Goal: Check status: Check status

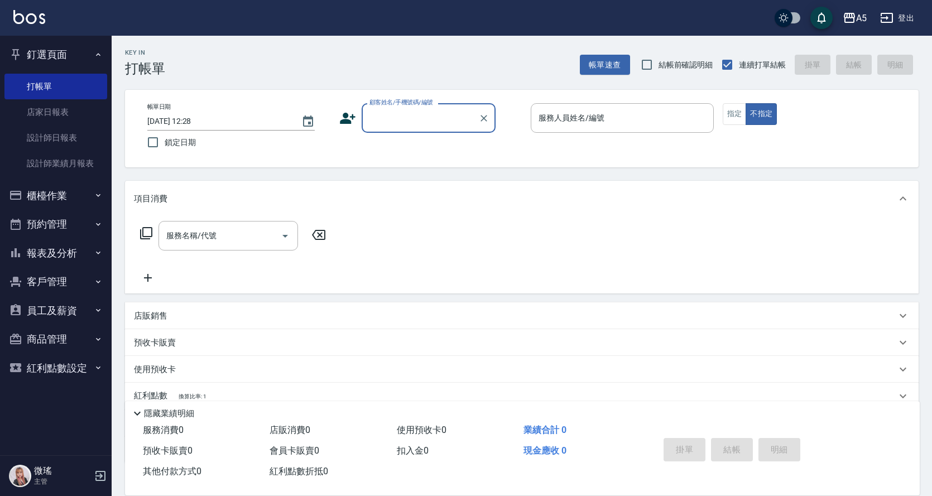
click at [42, 204] on button "櫃檯作業" at bounding box center [55, 195] width 103 height 29
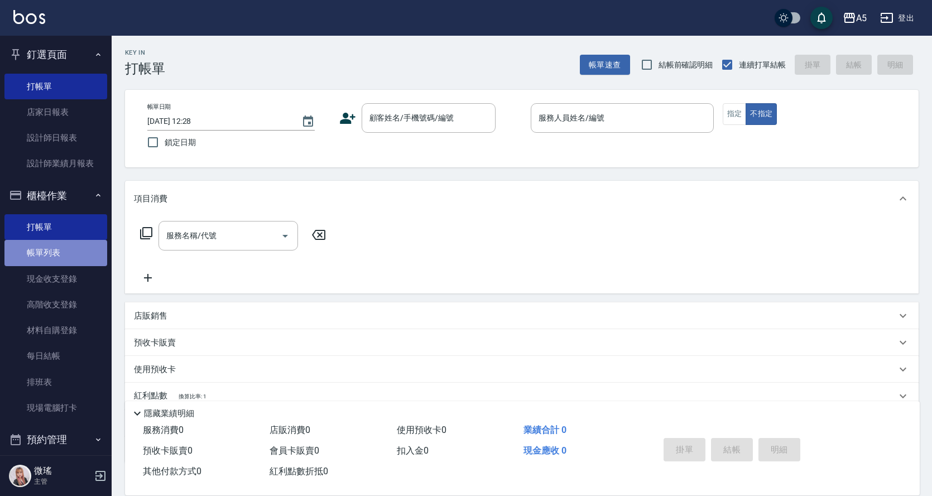
click at [65, 249] on link "帳單列表" at bounding box center [55, 253] width 103 height 26
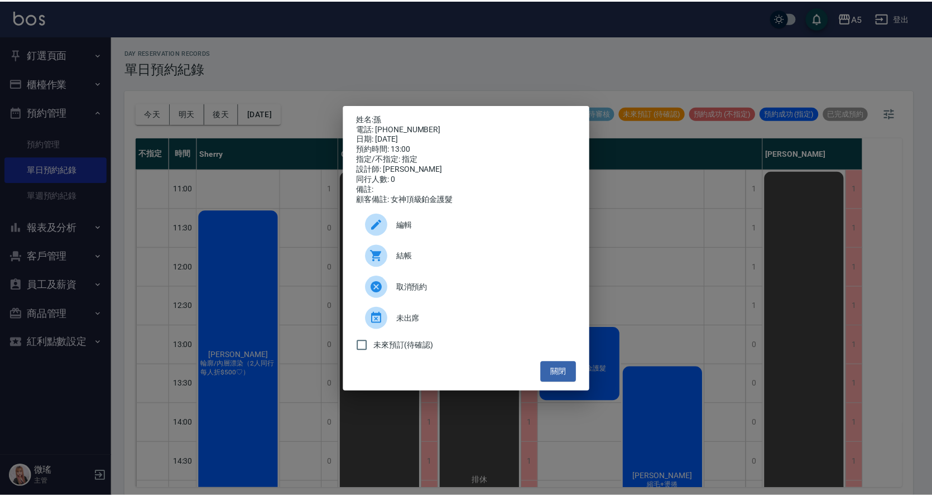
scroll to position [3, 0]
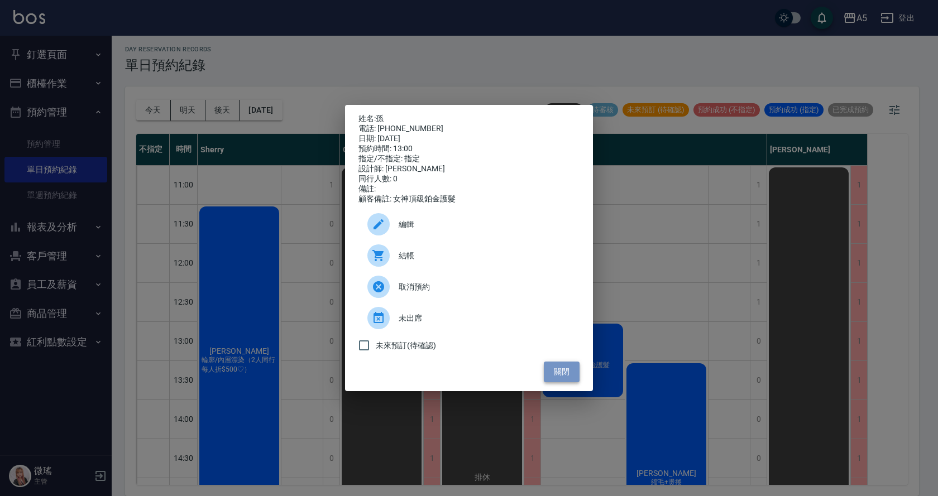
click at [563, 370] on button "關閉" at bounding box center [562, 372] width 36 height 21
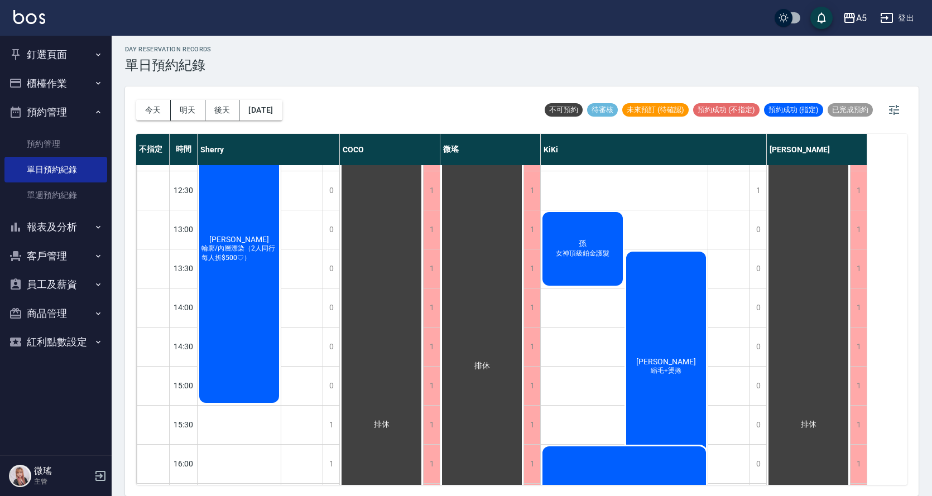
scroll to position [0, 0]
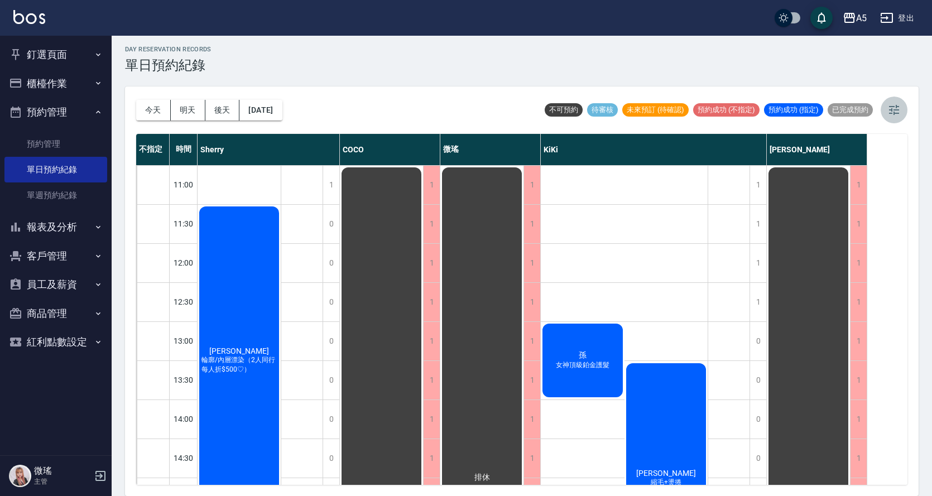
click at [895, 107] on icon "button" at bounding box center [894, 110] width 10 height 10
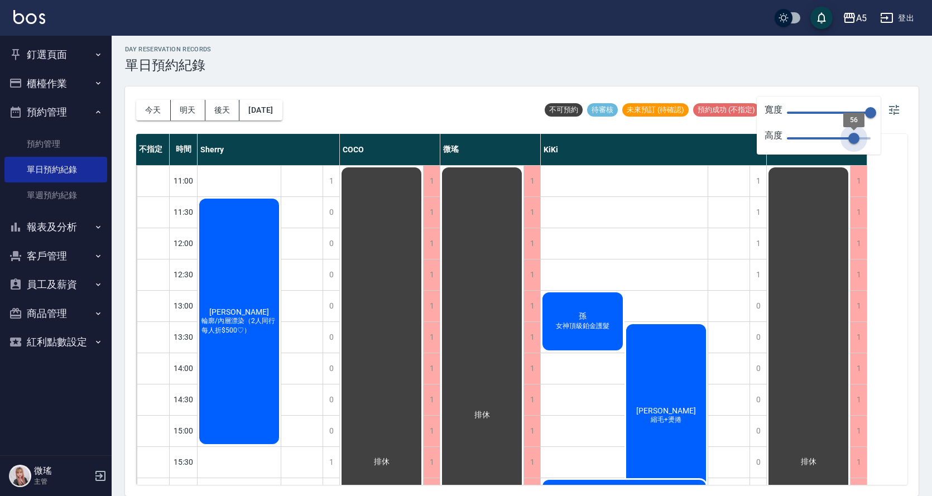
click at [853, 141] on span "56" at bounding box center [829, 138] width 84 height 17
type input "55"
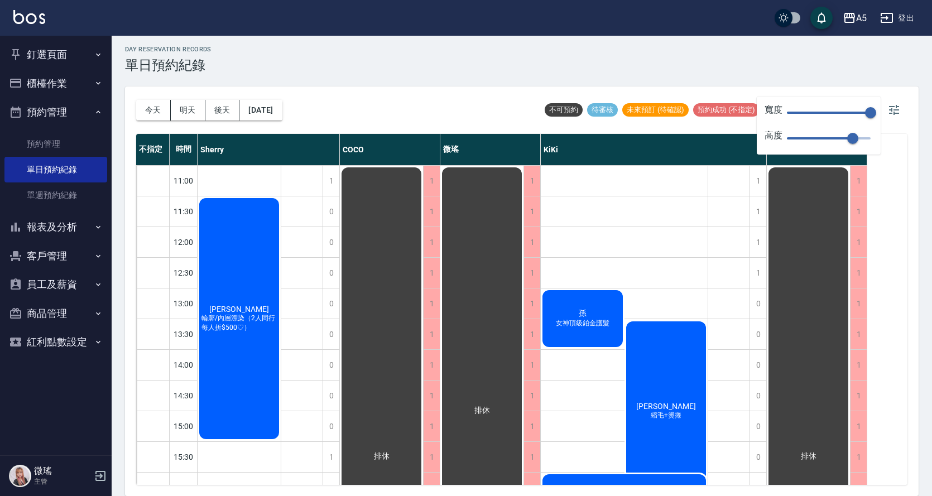
click at [834, 113] on span "150" at bounding box center [829, 112] width 84 height 17
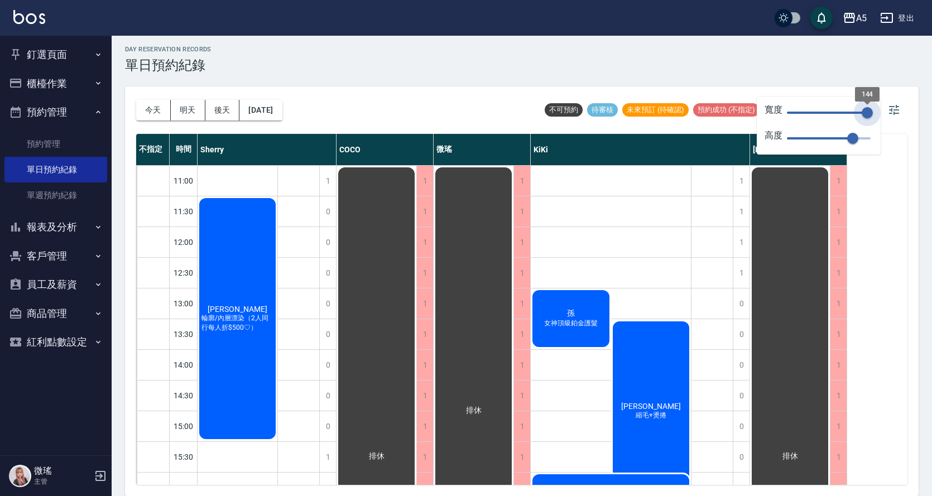
type input "143"
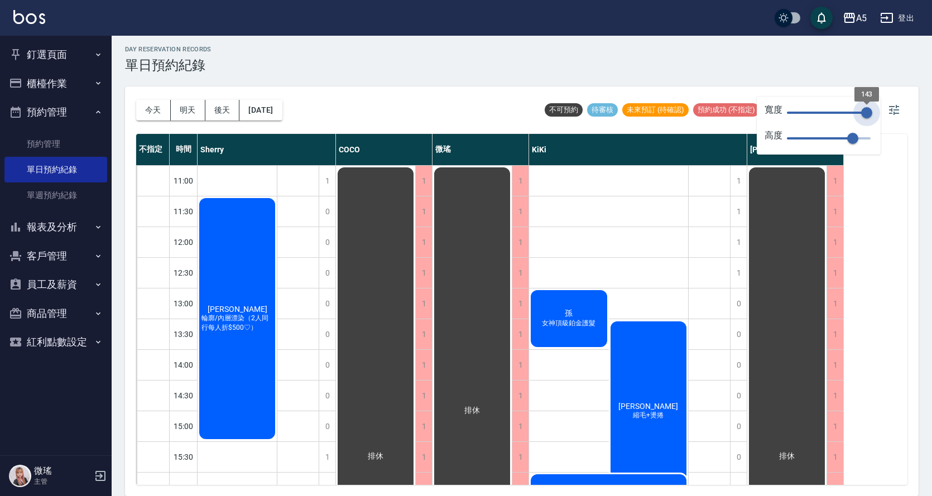
drag, startPoint x: 844, startPoint y: 107, endPoint x: 867, endPoint y: 116, distance: 24.6
click at [867, 116] on span "143" at bounding box center [829, 112] width 84 height 17
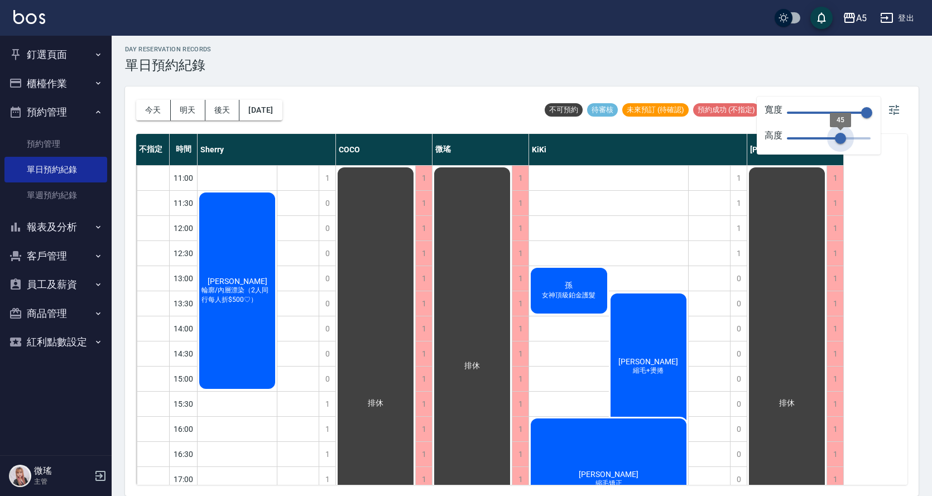
type input "46"
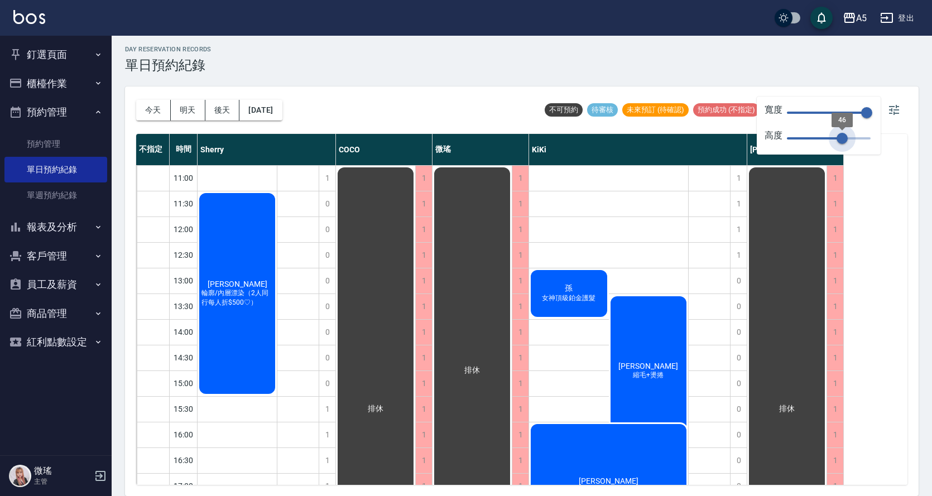
drag, startPoint x: 848, startPoint y: 137, endPoint x: 843, endPoint y: 133, distance: 6.8
click at [843, 133] on span "46" at bounding box center [842, 138] width 11 height 11
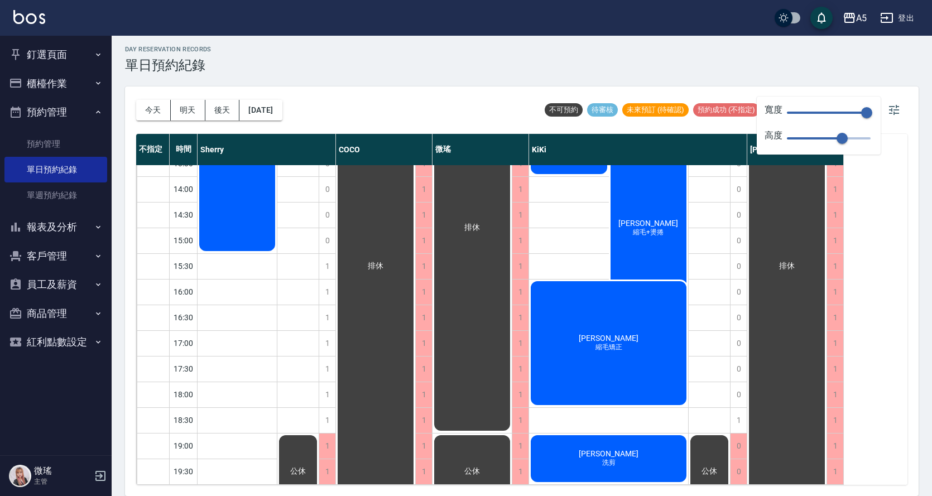
click at [927, 164] on div "day Reservation records 單日預約紀錄 [DATE] [DATE] [DATE] [DATE] 不可預約 待審核 未來預訂 (待確認) …" at bounding box center [522, 264] width 821 height 464
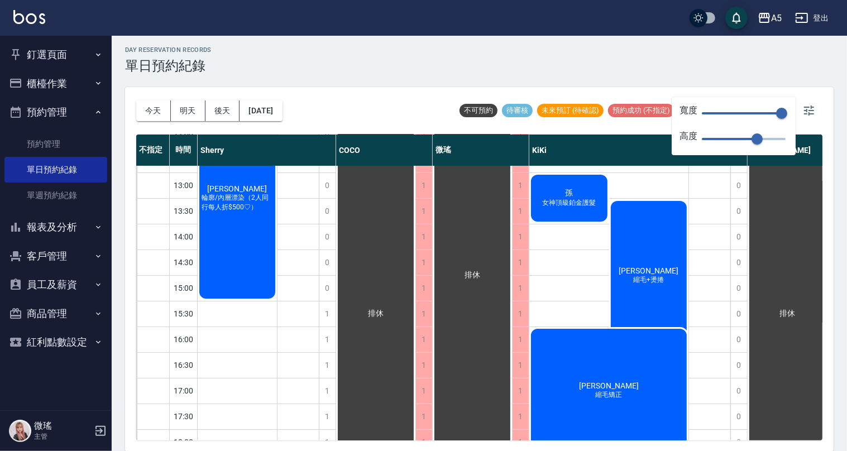
scroll to position [195, 0]
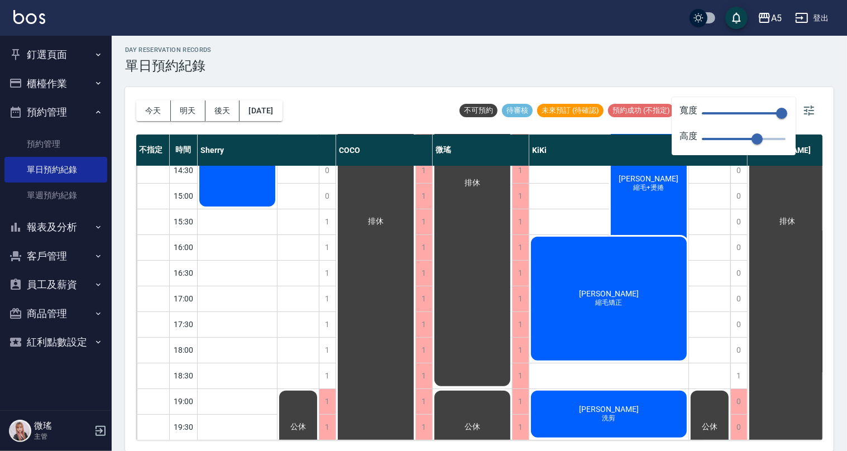
click at [665, 73] on div "day Reservation records 單日預約紀錄" at bounding box center [479, 59] width 709 height 27
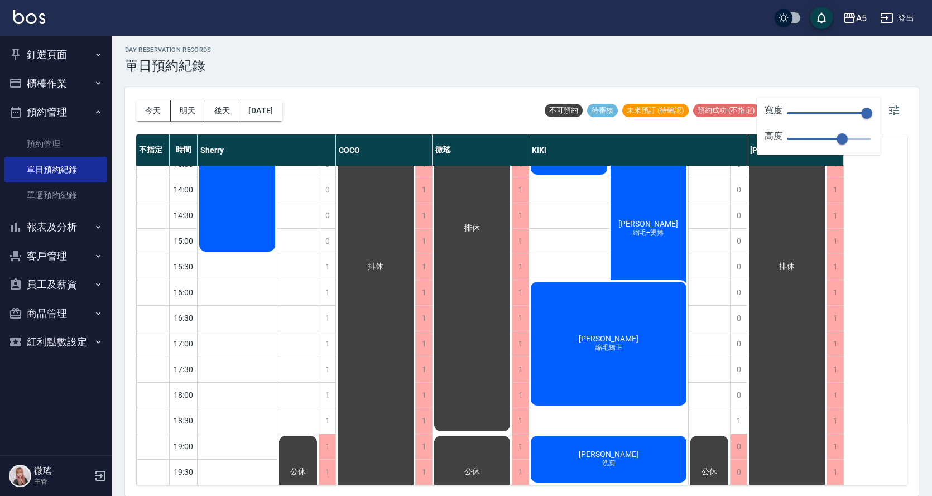
scroll to position [3, 0]
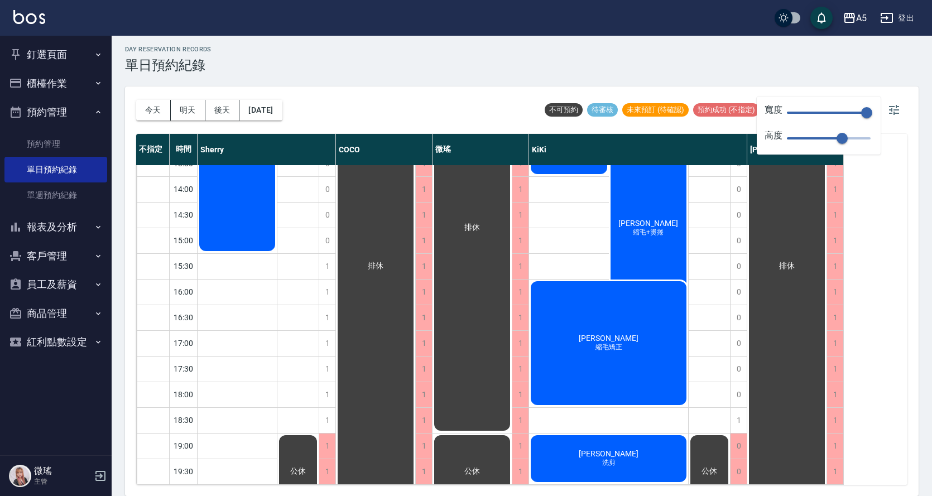
click at [792, 95] on div "[DATE] [DATE] [DATE] [DATE] 不可預約 待審核 未來預訂 (待確認) 預約成功 (不指定) 預約成功 (指定) 已完成預約" at bounding box center [522, 110] width 772 height 47
click at [897, 121] on button "button" at bounding box center [894, 110] width 27 height 27
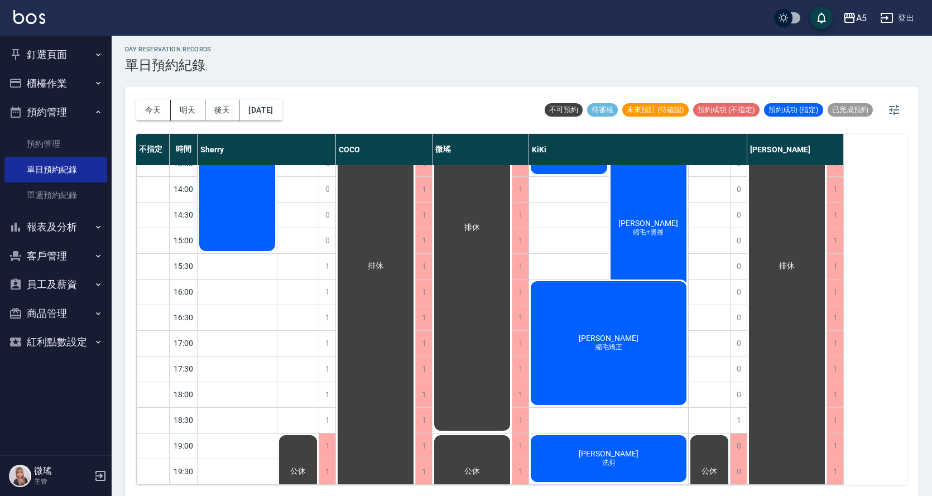
scroll to position [0, 0]
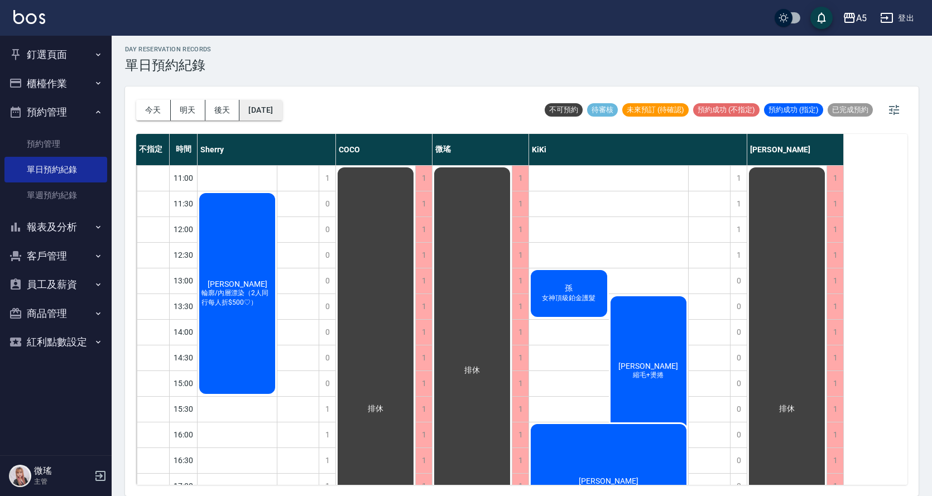
click at [282, 112] on button "[DATE]" at bounding box center [261, 110] width 42 height 21
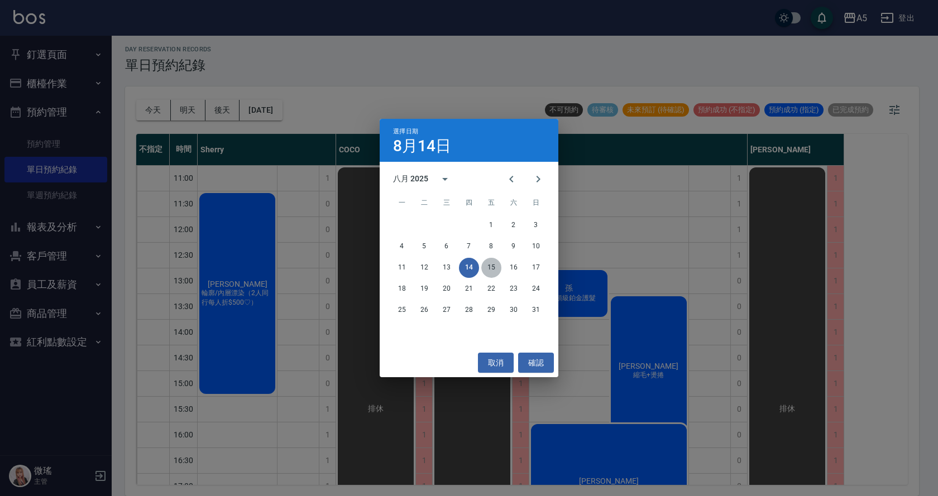
click at [491, 265] on button "15" at bounding box center [491, 268] width 20 height 20
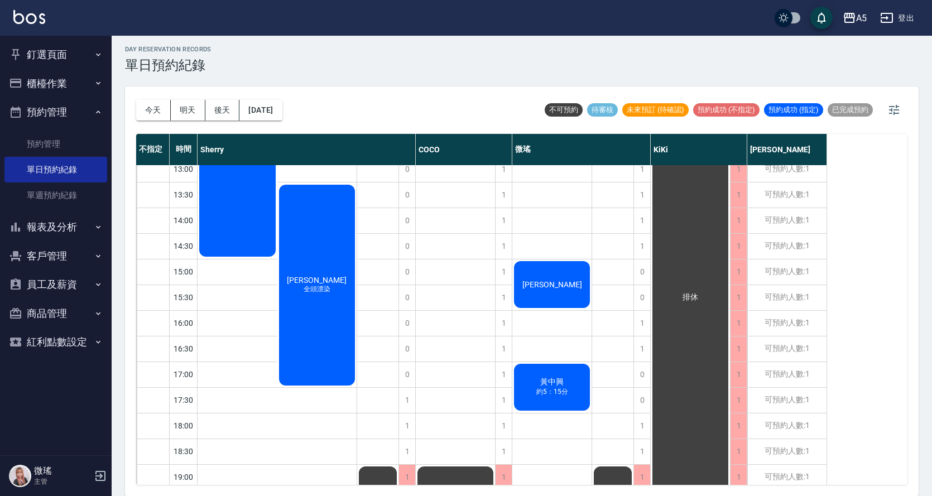
scroll to position [151, 0]
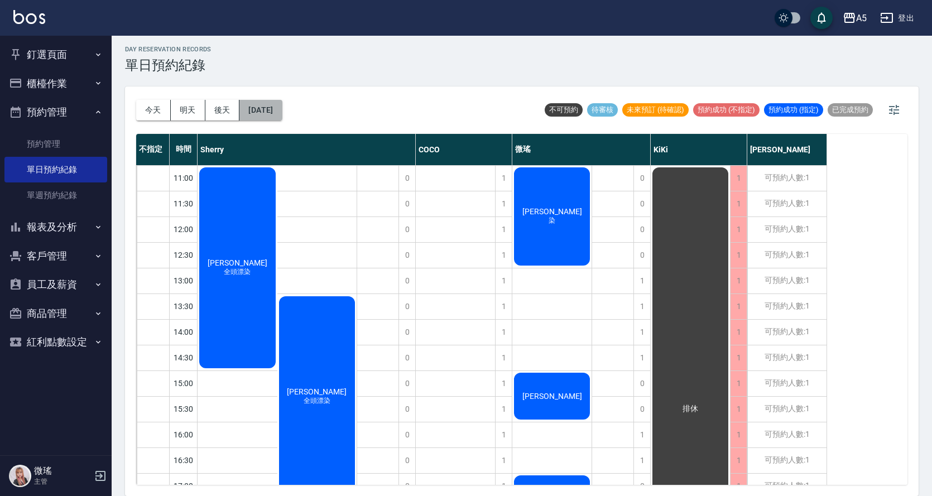
click at [274, 107] on button "[DATE]" at bounding box center [261, 110] width 42 height 21
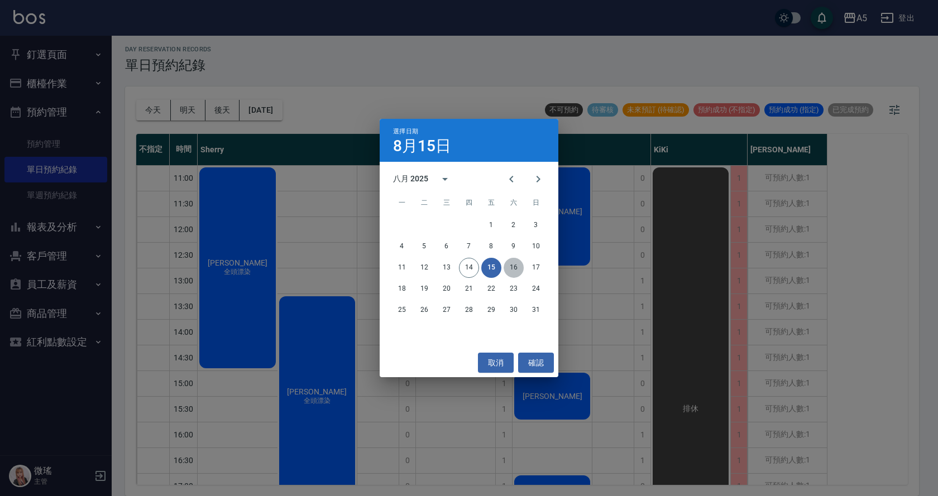
click at [516, 269] on button "16" at bounding box center [514, 268] width 20 height 20
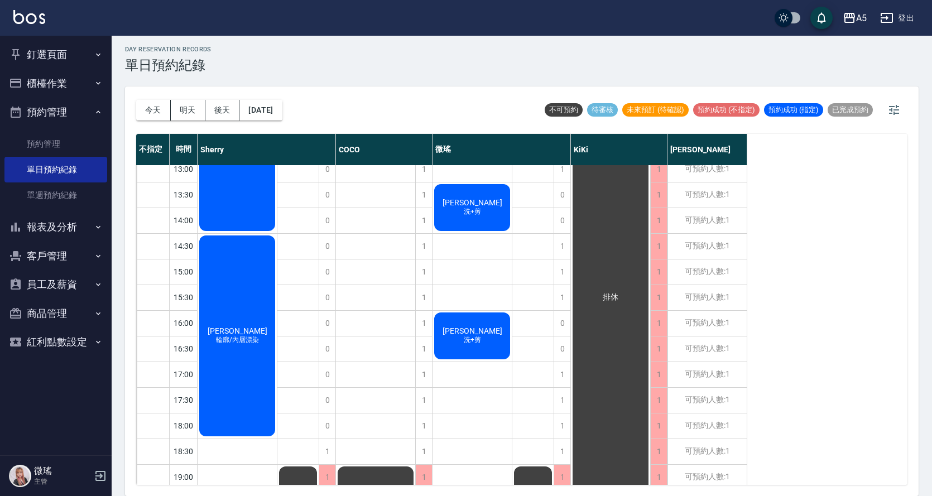
scroll to position [151, 0]
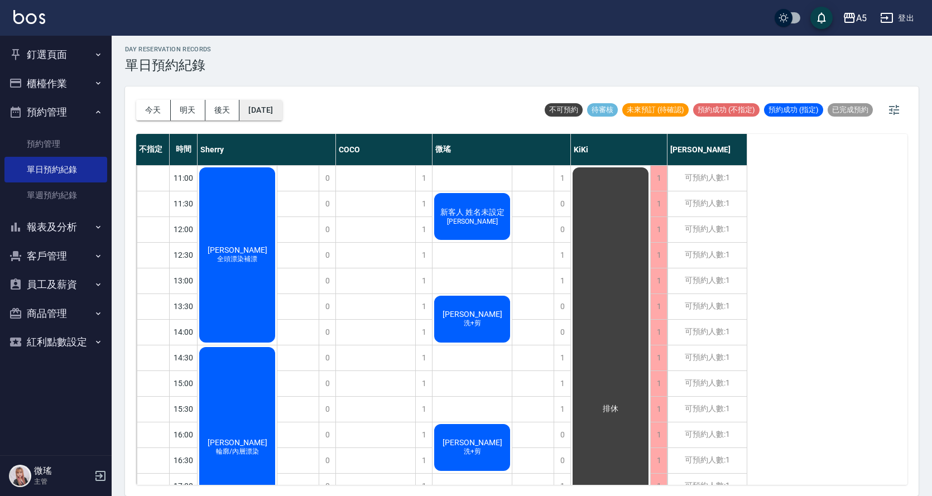
click at [272, 104] on button "[DATE]" at bounding box center [261, 110] width 42 height 21
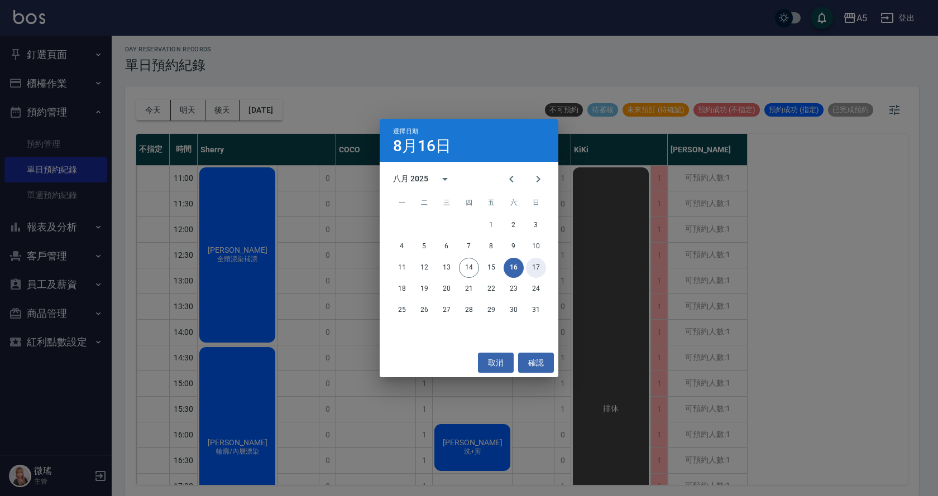
click at [533, 265] on button "17" at bounding box center [536, 268] width 20 height 20
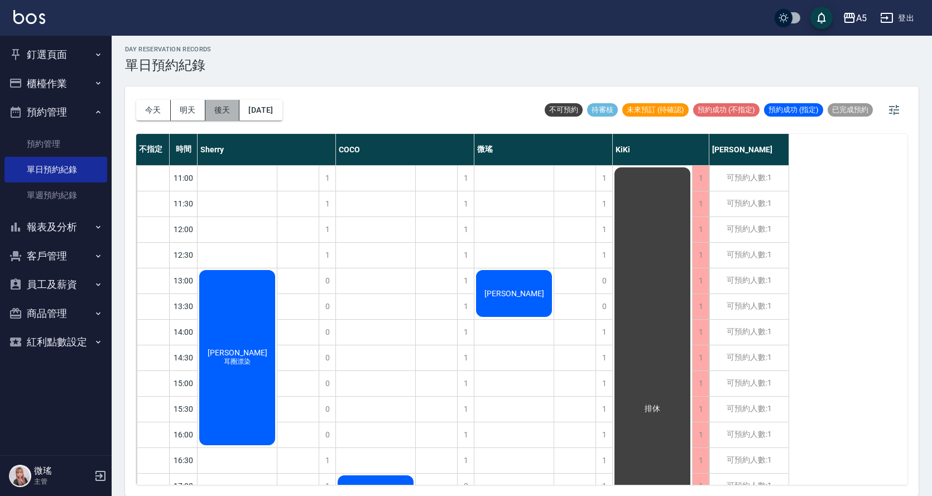
click at [219, 118] on button "後天" at bounding box center [222, 110] width 35 height 21
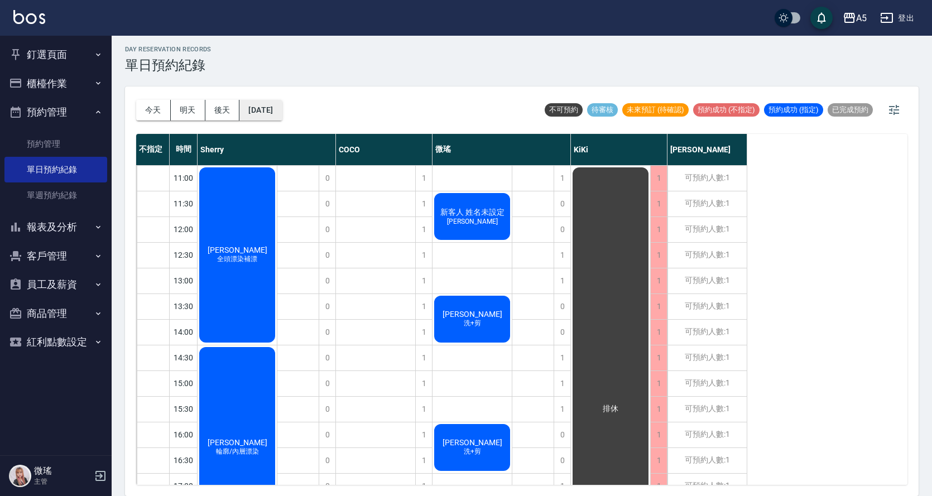
click at [254, 113] on button "[DATE]" at bounding box center [261, 110] width 42 height 21
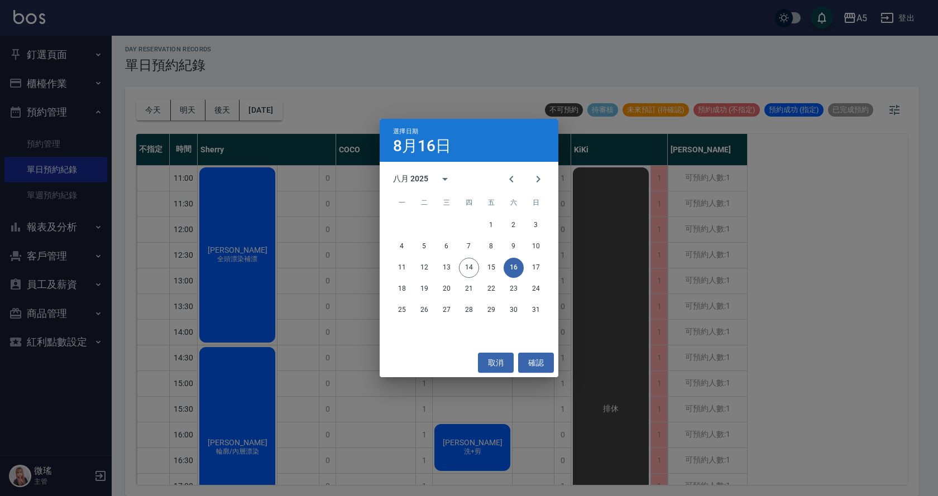
click at [319, 140] on div "選擇日期 [DATE] 八月 2025 一 二 三 四 五 六 日 1 2 3 4 5 6 7 8 9 10 11 12 13 14 15 16 17 18 …" at bounding box center [469, 248] width 938 height 496
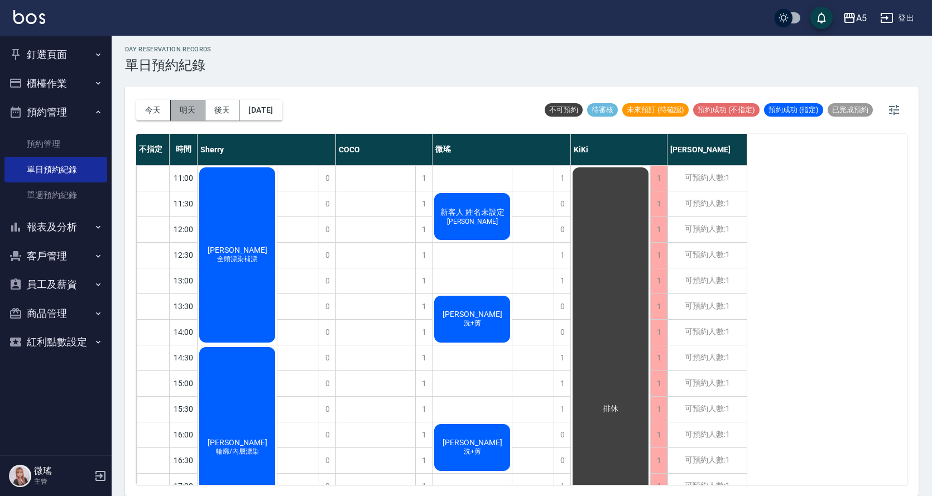
click at [202, 119] on button "明天" at bounding box center [188, 110] width 35 height 21
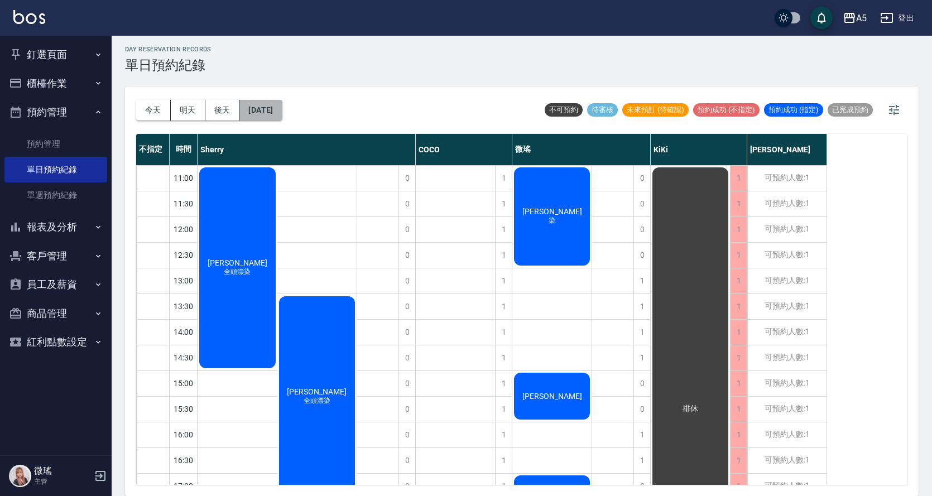
click at [277, 104] on button "[DATE]" at bounding box center [261, 110] width 42 height 21
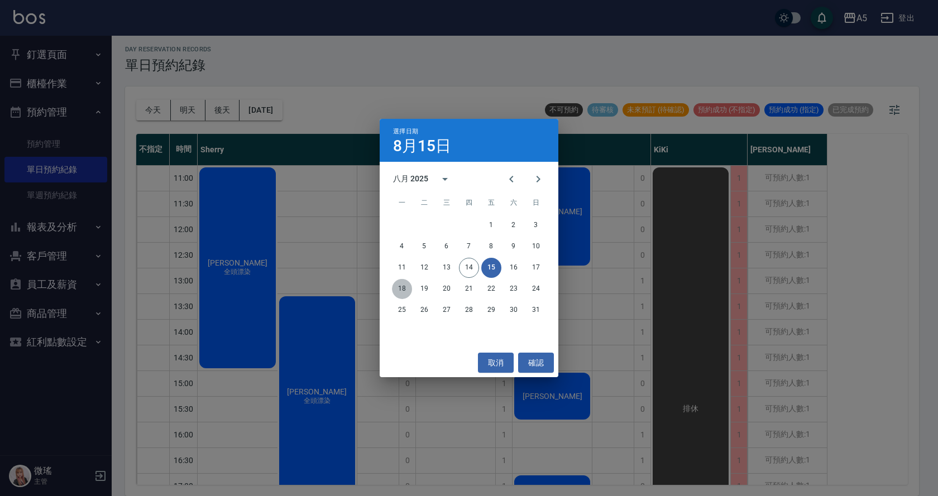
click at [404, 288] on button "18" at bounding box center [402, 289] width 20 height 20
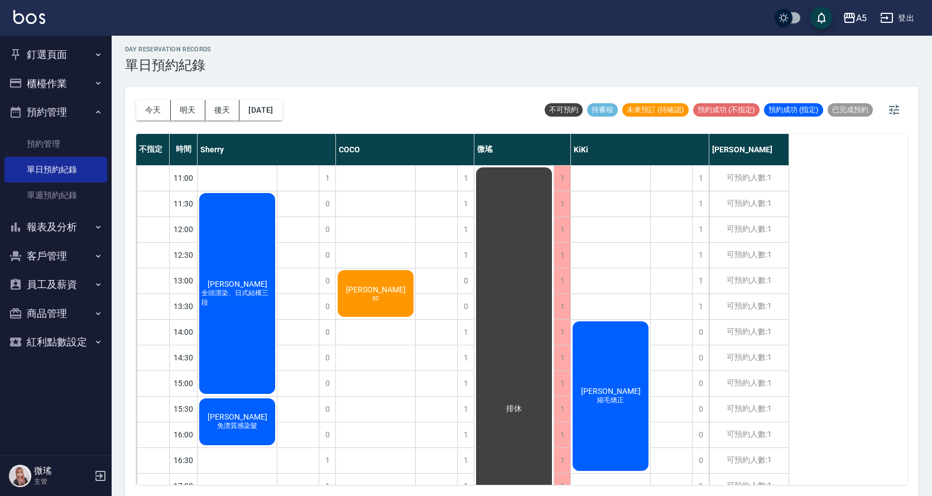
click at [691, 397] on div "排休" at bounding box center [672, 409] width 42 height 488
click at [282, 102] on button "[DATE]" at bounding box center [261, 110] width 42 height 21
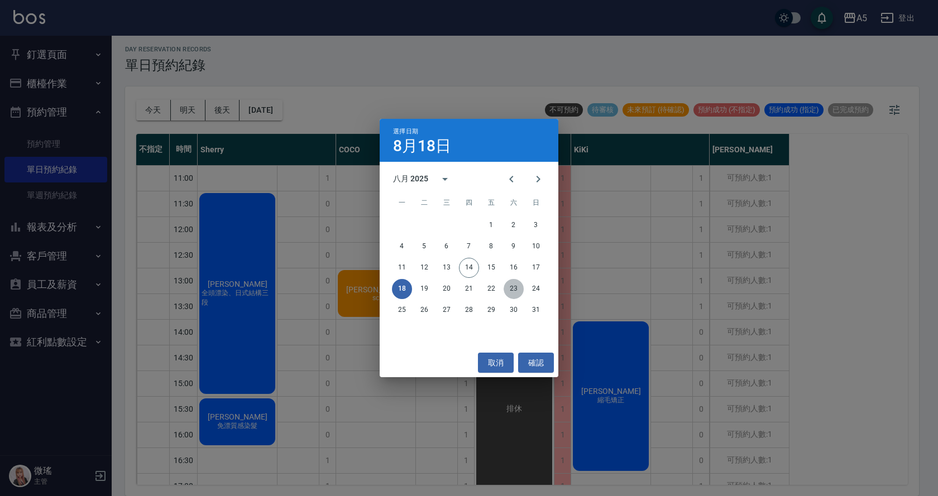
click at [514, 282] on button "23" at bounding box center [514, 289] width 20 height 20
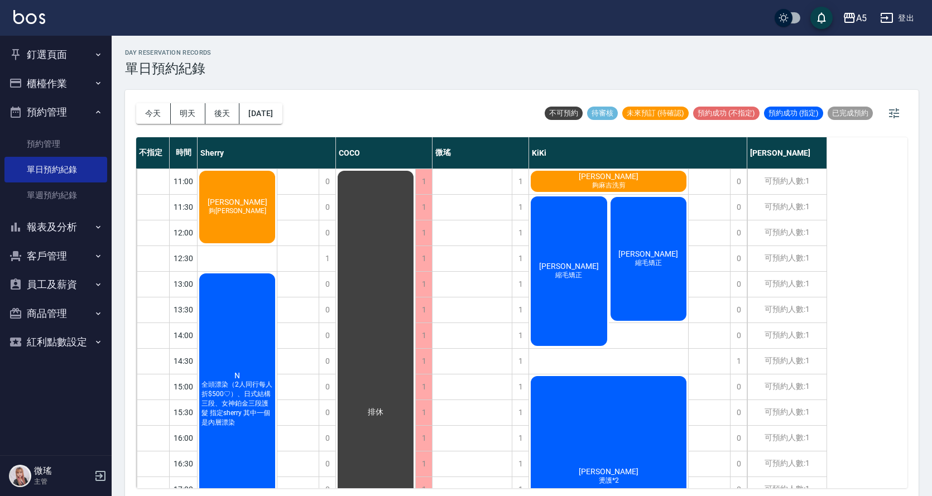
click at [277, 175] on div "[PERSON_NAME]小姐 夠麻吉洗剪" at bounding box center [237, 207] width 79 height 76
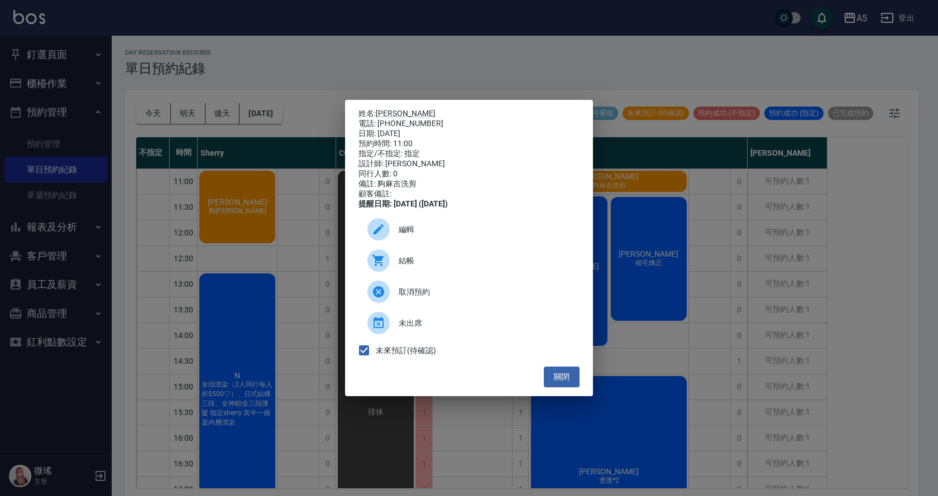
click at [594, 175] on div "姓名: [PERSON_NAME] 電話: [PHONE_NUMBER] 日期: [DATE] 預約時間: 11:00 指定/不指定: 指定 設計師: [PE…" at bounding box center [469, 248] width 938 height 496
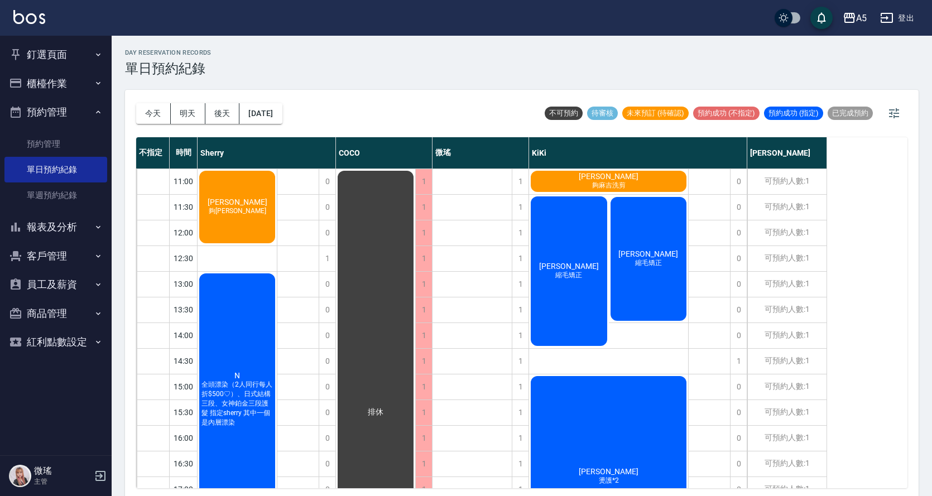
click at [233, 180] on div "[PERSON_NAME]小姐 [PERSON_NAME]" at bounding box center [237, 207] width 79 height 76
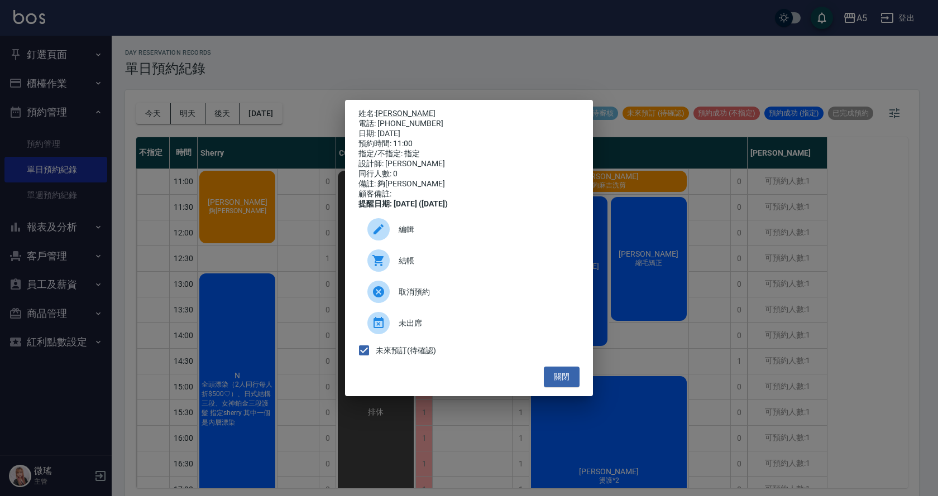
click at [233, 180] on div "姓名: [PERSON_NAME] 電話: [PHONE_NUMBER] 日期: [DATE] 預約時間: 11:00 指定/不指定: 指定 設計師: [PE…" at bounding box center [469, 248] width 938 height 496
